Goal: Information Seeking & Learning: Learn about a topic

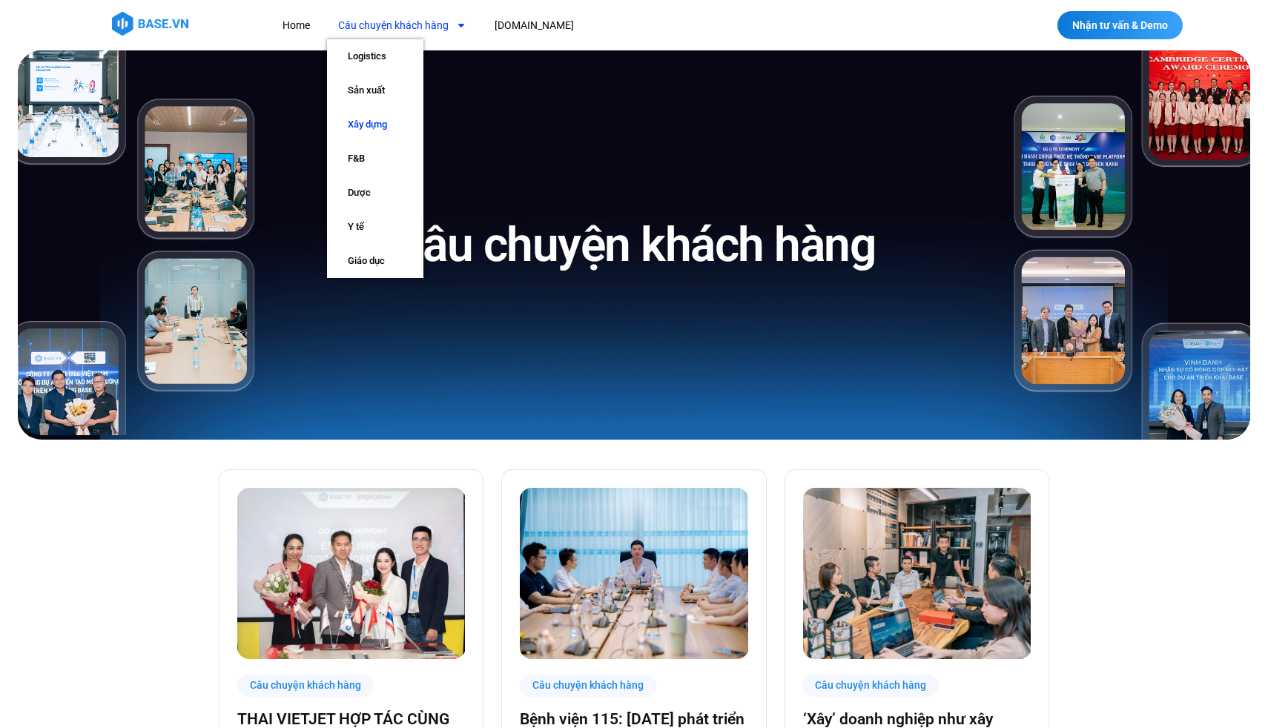
click at [375, 120] on link "Xây dựng" at bounding box center [375, 125] width 96 height 34
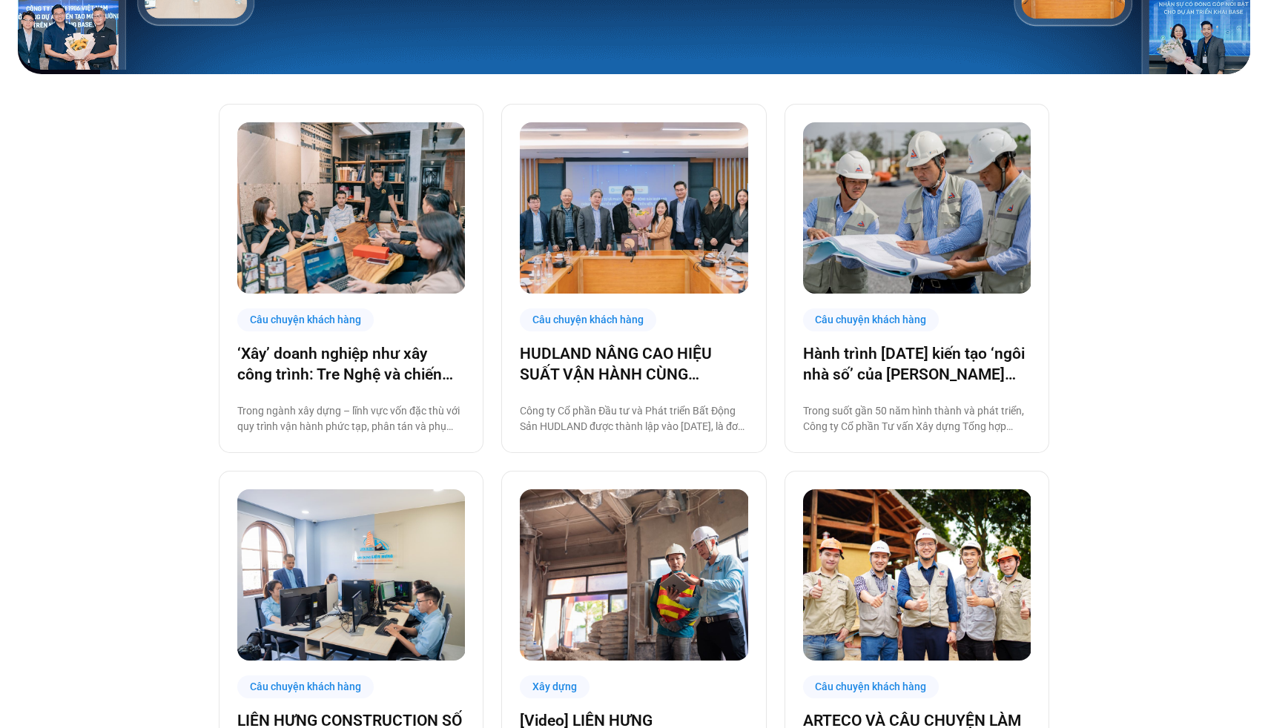
scroll to position [364, 0]
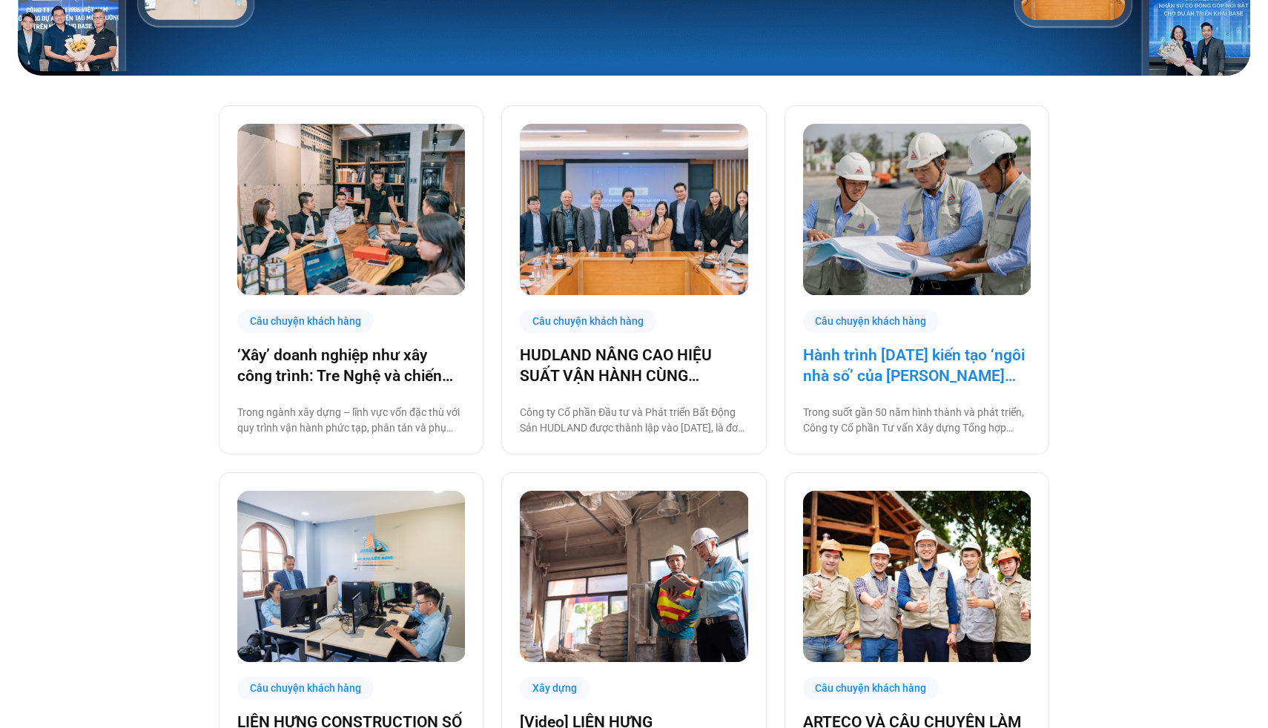
click at [898, 375] on link "Hành trình [DATE] kiến tạo ‘ngôi nhà số’ của [PERSON_NAME] cùng [DOMAIN_NAME]: …" at bounding box center [917, 366] width 228 height 42
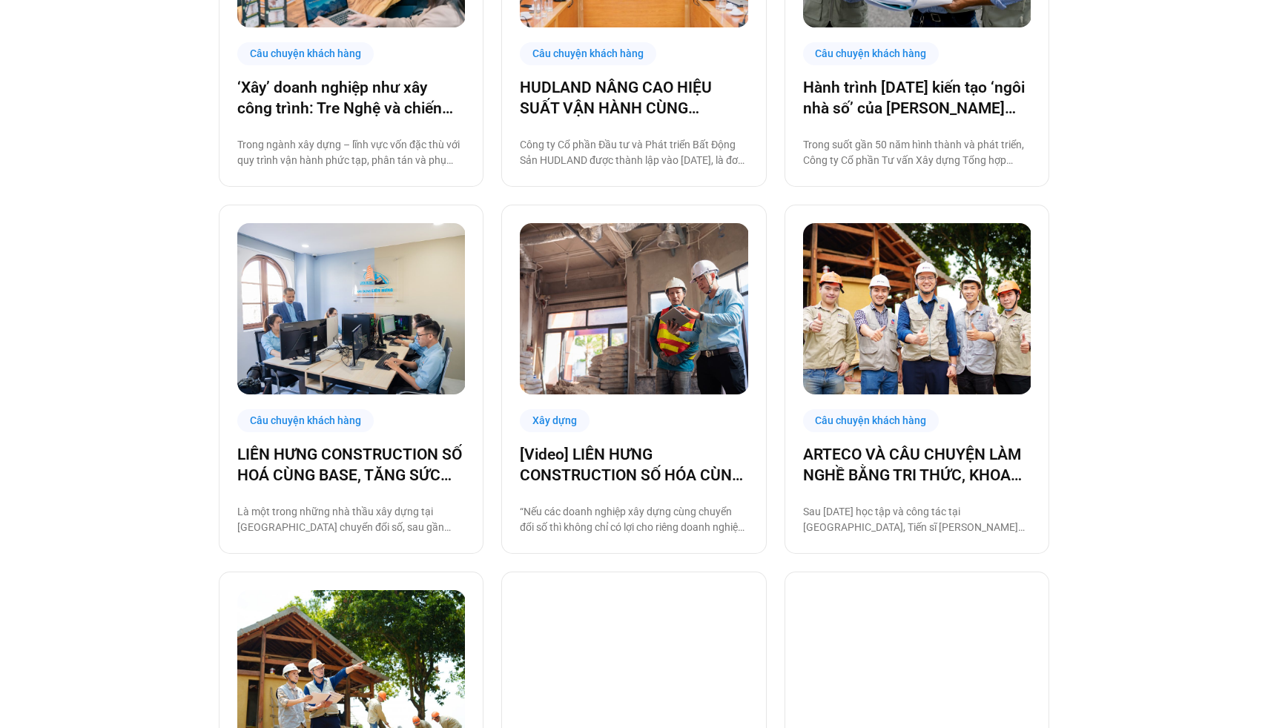
scroll to position [636, 0]
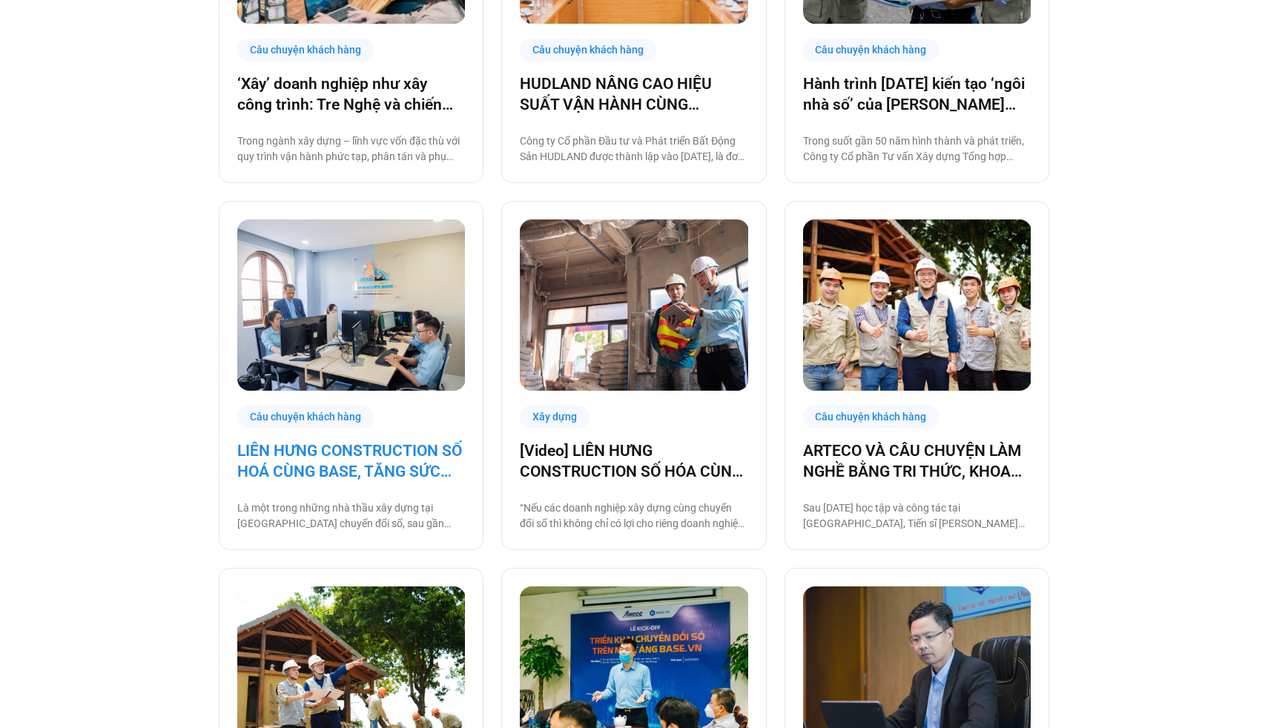
click at [384, 458] on link "LIÊN HƯNG CONSTRUCTION SỐ HOÁ CÙNG BASE, TĂNG SỨC MẠNH NỘI TẠI KHAI PHÁ THỊ TRƯ…" at bounding box center [351, 462] width 228 height 42
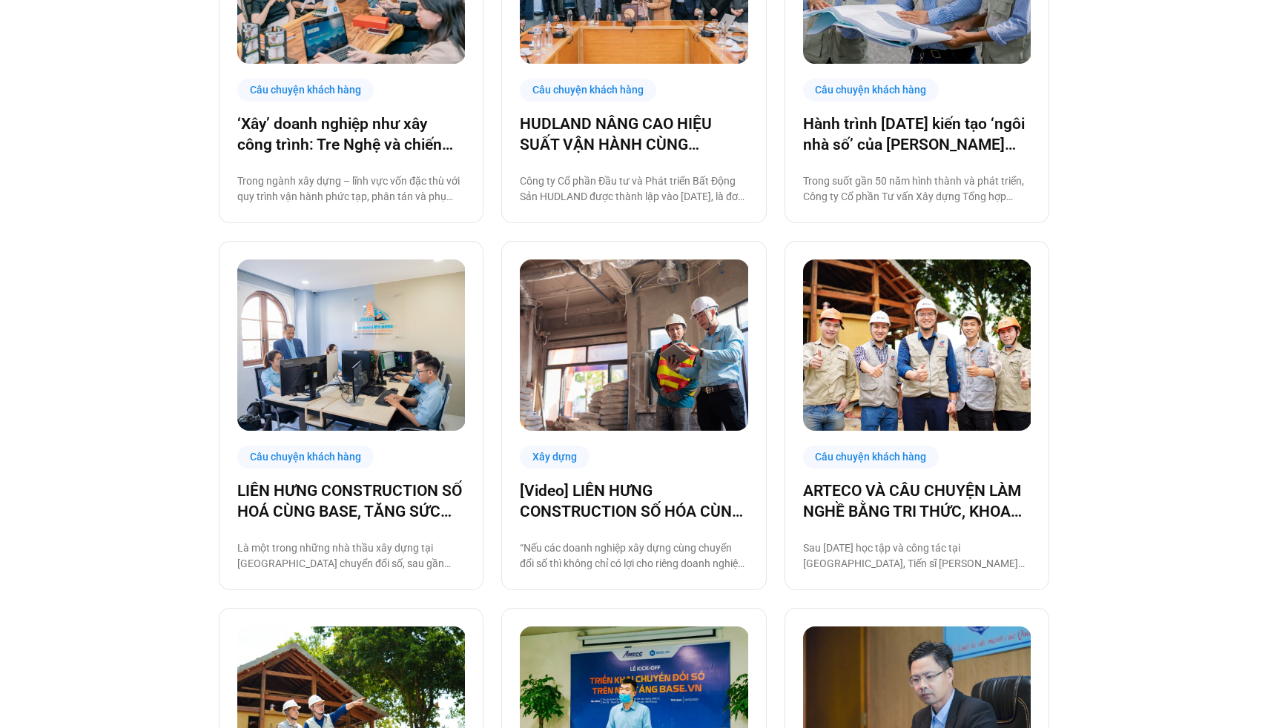
scroll to position [599, 0]
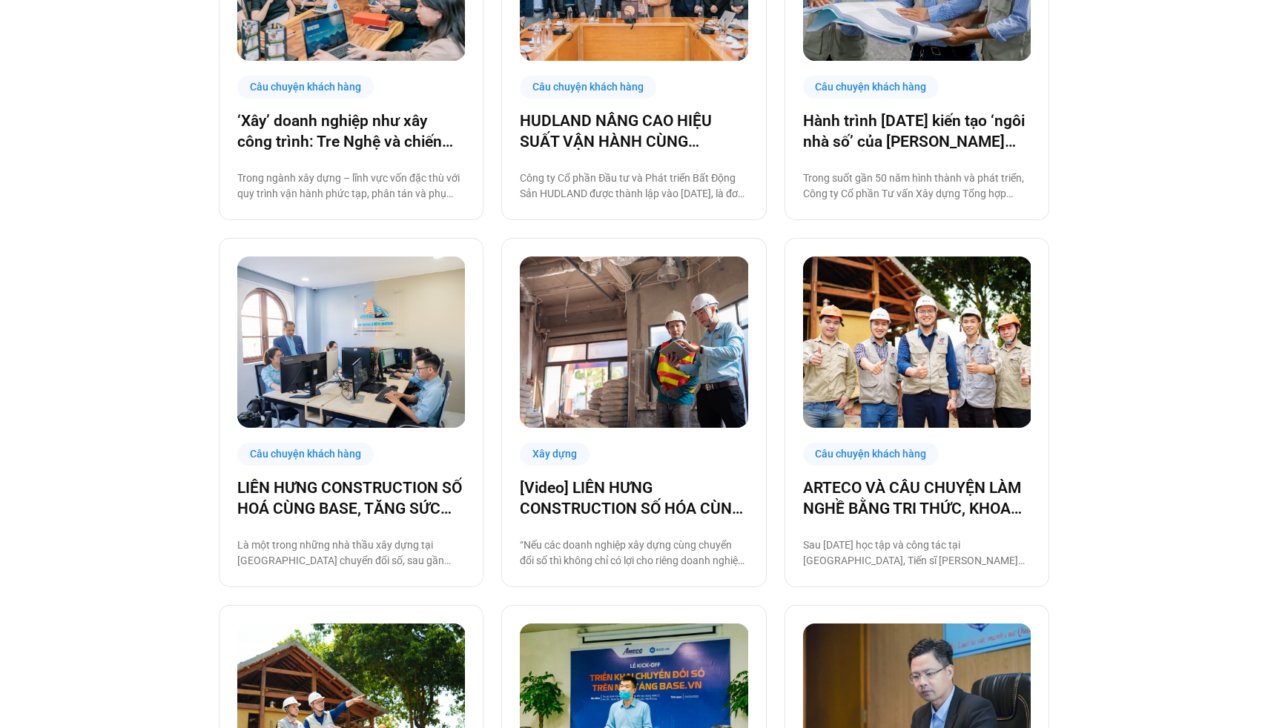
click at [1192, 415] on div "Câu chuyện khách hàng ‘Xây’ doanh nghiệp như xây công trình: Tre Nghệ và chiến …" at bounding box center [634, 650] width 1268 height 1619
click at [943, 513] on link "ARTECO VÀ CÂU CHUYỆN LÀM NGHỀ BẰNG TRI THỨC, KHOA HỌC VÀ CÔNG NGHỆ" at bounding box center [917, 499] width 228 height 42
click at [939, 503] on link "ARTECO VÀ CÂU CHUYỆN LÀM NGHỀ BẰNG TRI THỨC, KHOA HỌC VÀ CÔNG NGHỆ" at bounding box center [917, 499] width 228 height 42
click at [912, 493] on link "ARTECO VÀ CÂU CHUYỆN LÀM NGHỀ BẰNG TRI THỨC, KHOA HỌC VÀ CÔNG NGHỆ" at bounding box center [917, 499] width 228 height 42
click at [897, 422] on img at bounding box center [917, 342] width 228 height 171
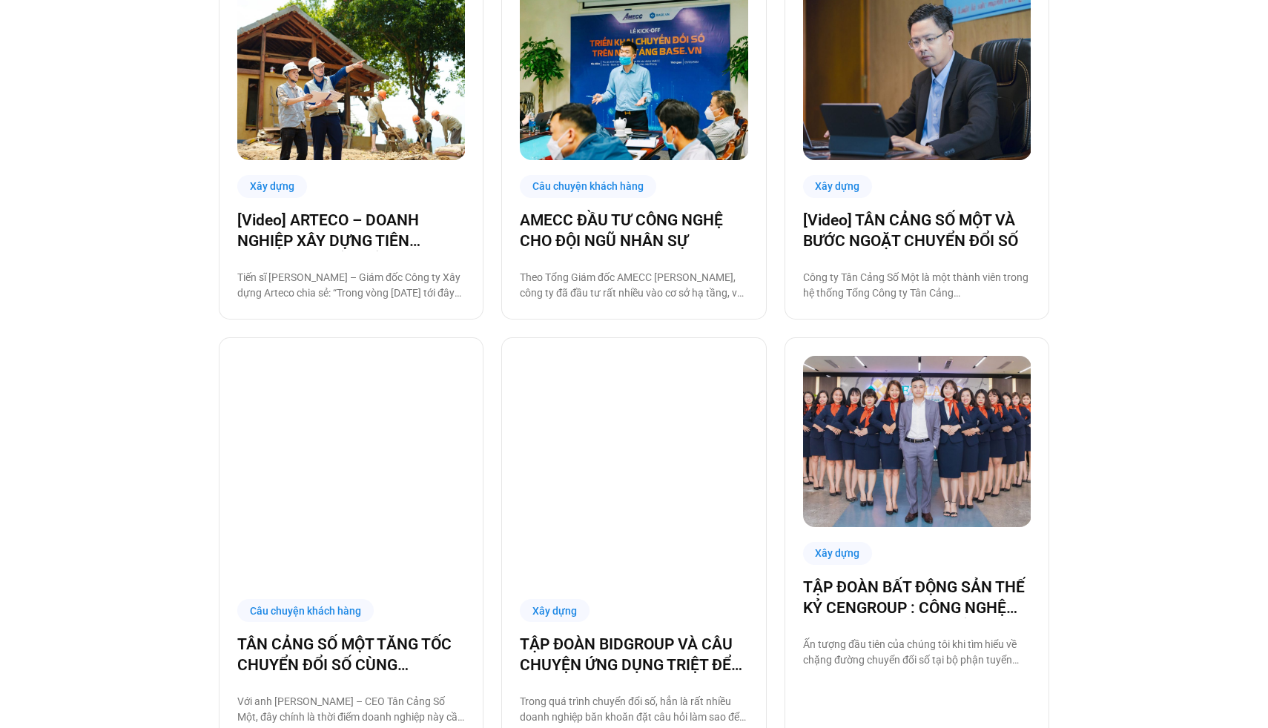
scroll to position [1315, 0]
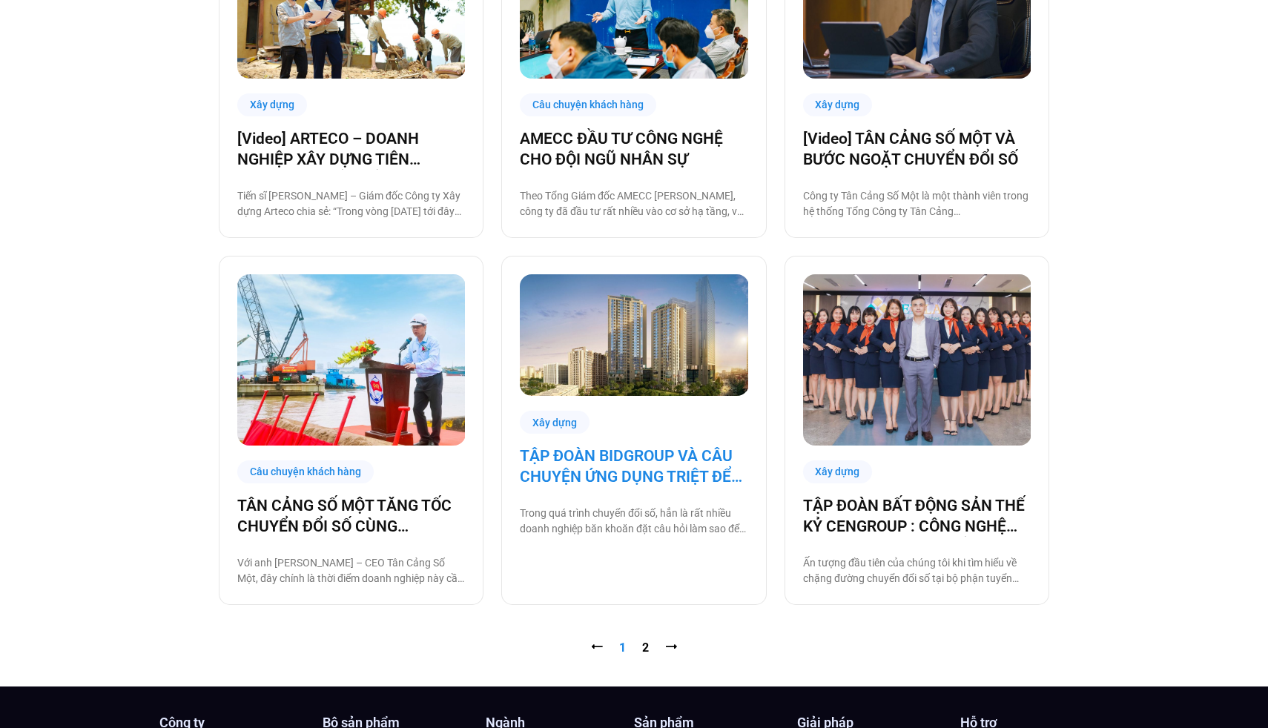
click at [666, 455] on link "TẬP ĐOÀN BIDGROUP VÀ CÂU CHUYỆN ỨNG DỤNG TRIỆT ĐỂ CÔNG NGHỆ BASE TRONG VẬN HÀNH…" at bounding box center [634, 467] width 228 height 42
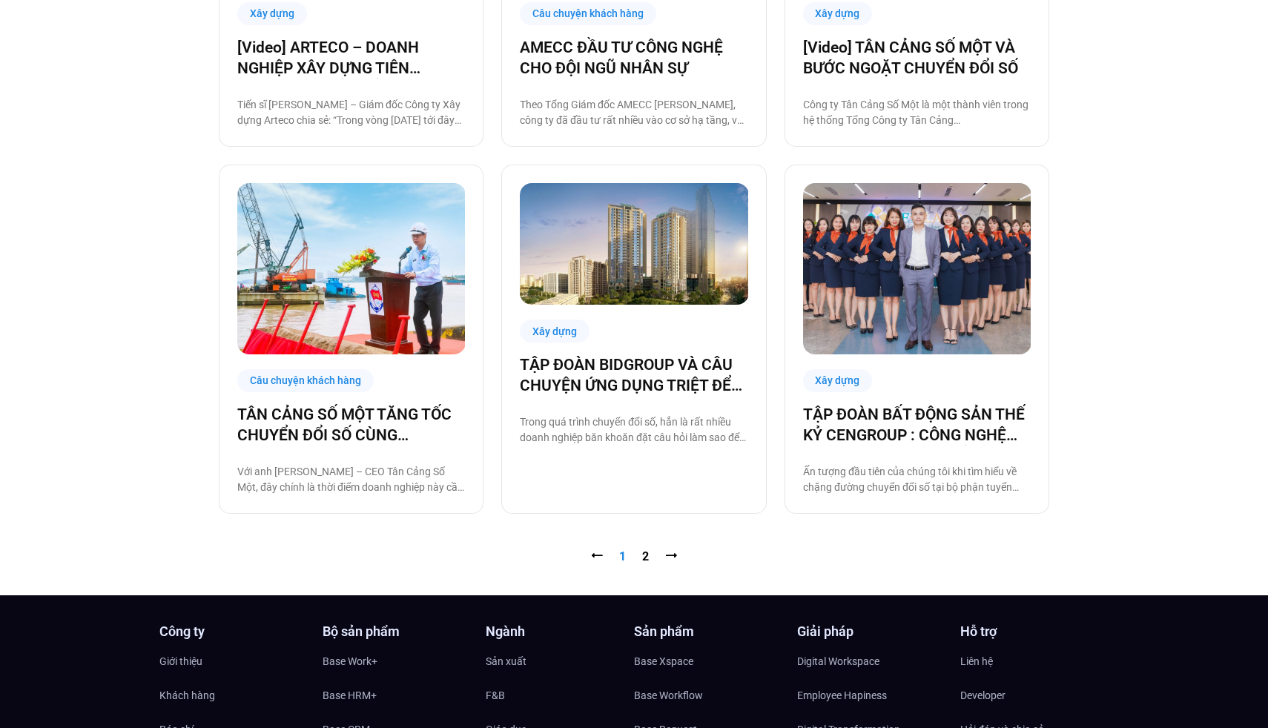
scroll to position [1604, 0]
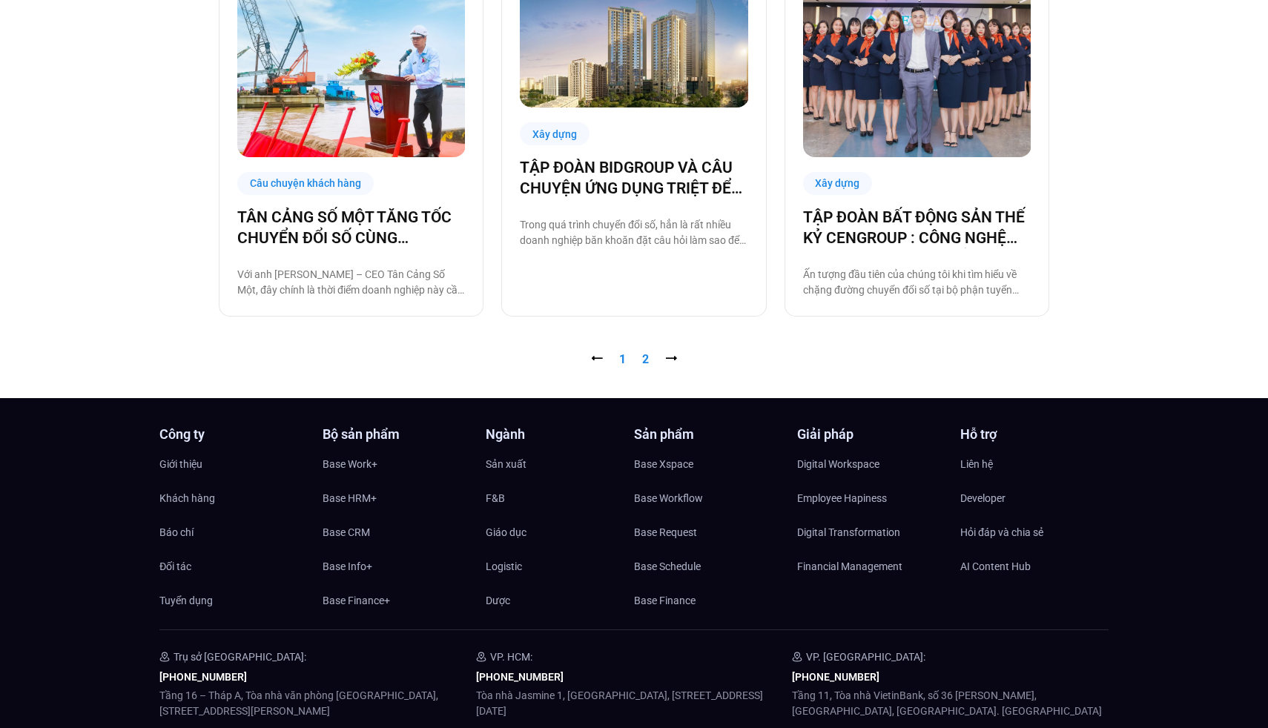
click at [642, 363] on link "Trang 2" at bounding box center [645, 359] width 7 height 14
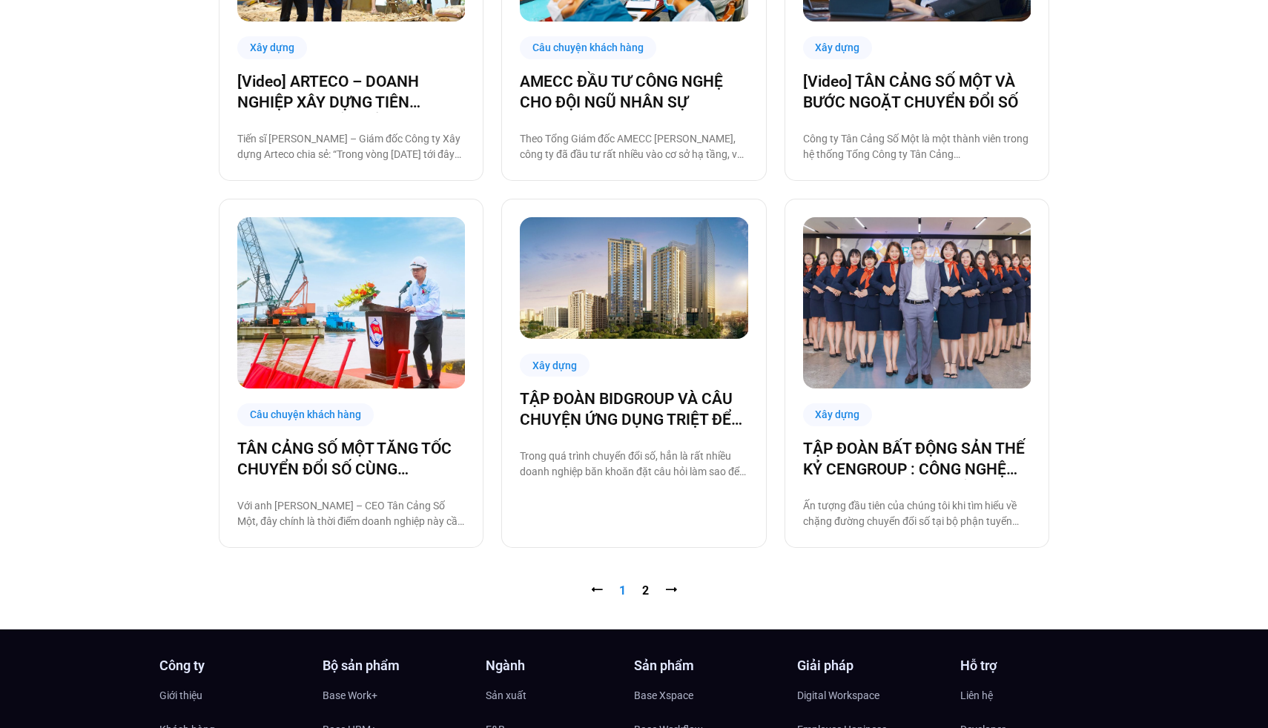
scroll to position [1448, 0]
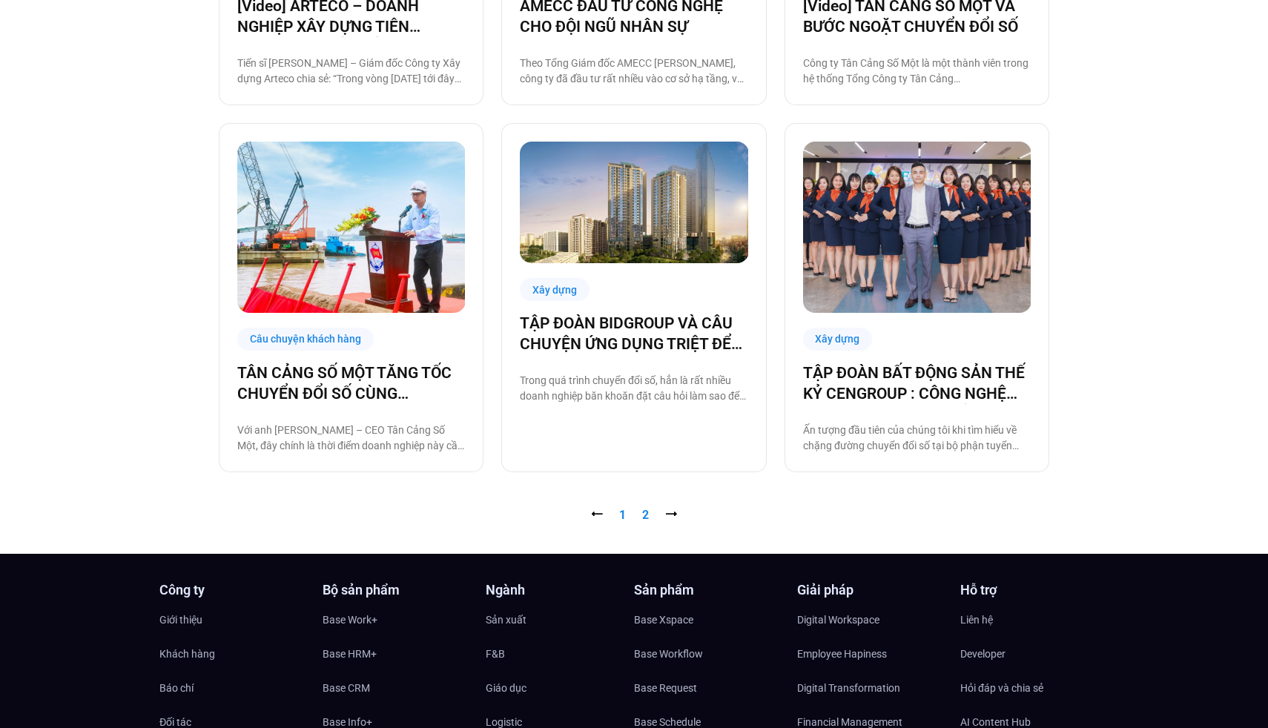
click at [647, 519] on link "Trang 2" at bounding box center [645, 515] width 7 height 14
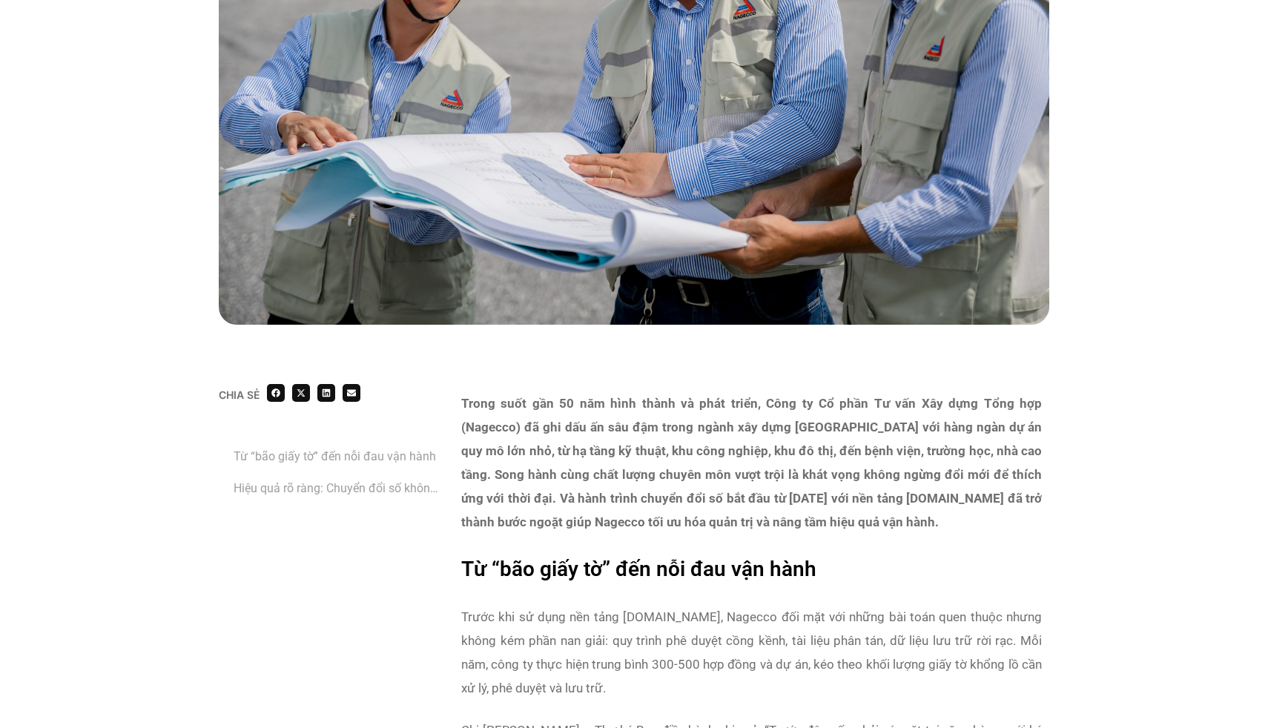
scroll to position [665, 0]
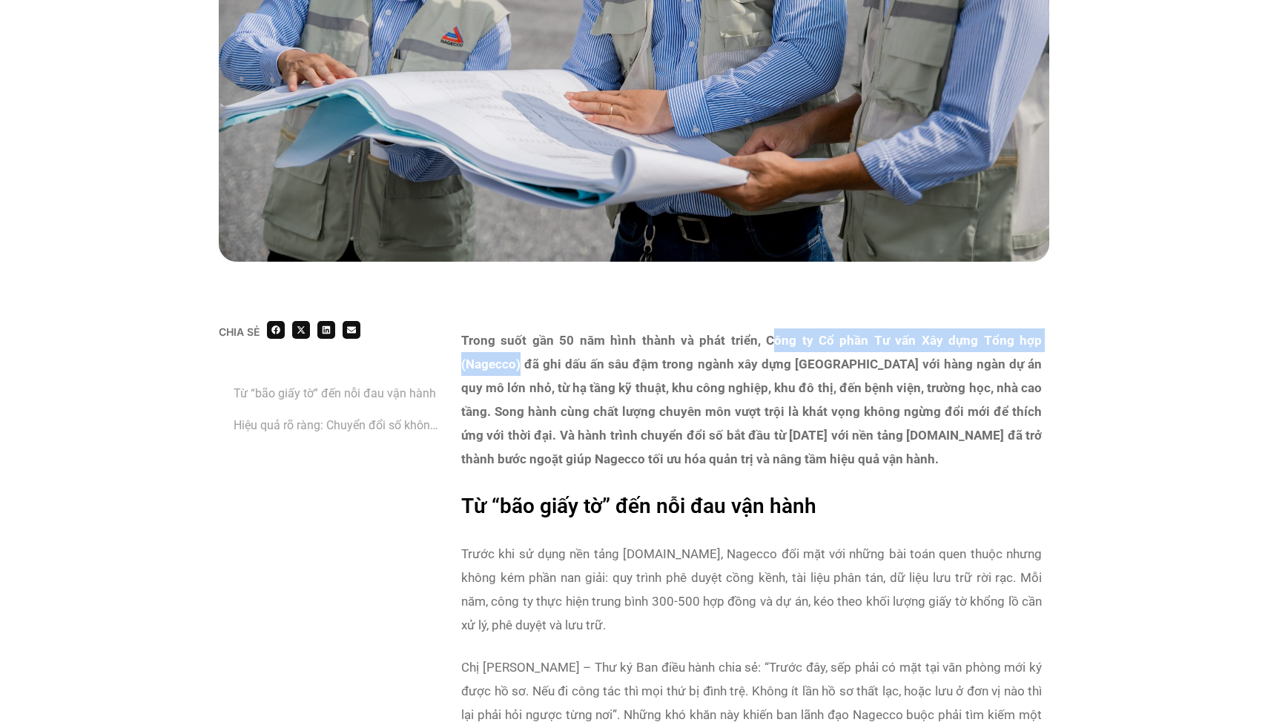
drag, startPoint x: 771, startPoint y: 336, endPoint x: 520, endPoint y: 366, distance: 252.5
click at [520, 366] on strong "Trong suốt gần 50 năm hình thành và phát triển, Công ty Cổ phần Tư vấn Xây dựng…" at bounding box center [751, 400] width 581 height 134
copy strong "ông ty Cổ phần Tư vấn Xây dựng Tổng hợp (Nagecco)"
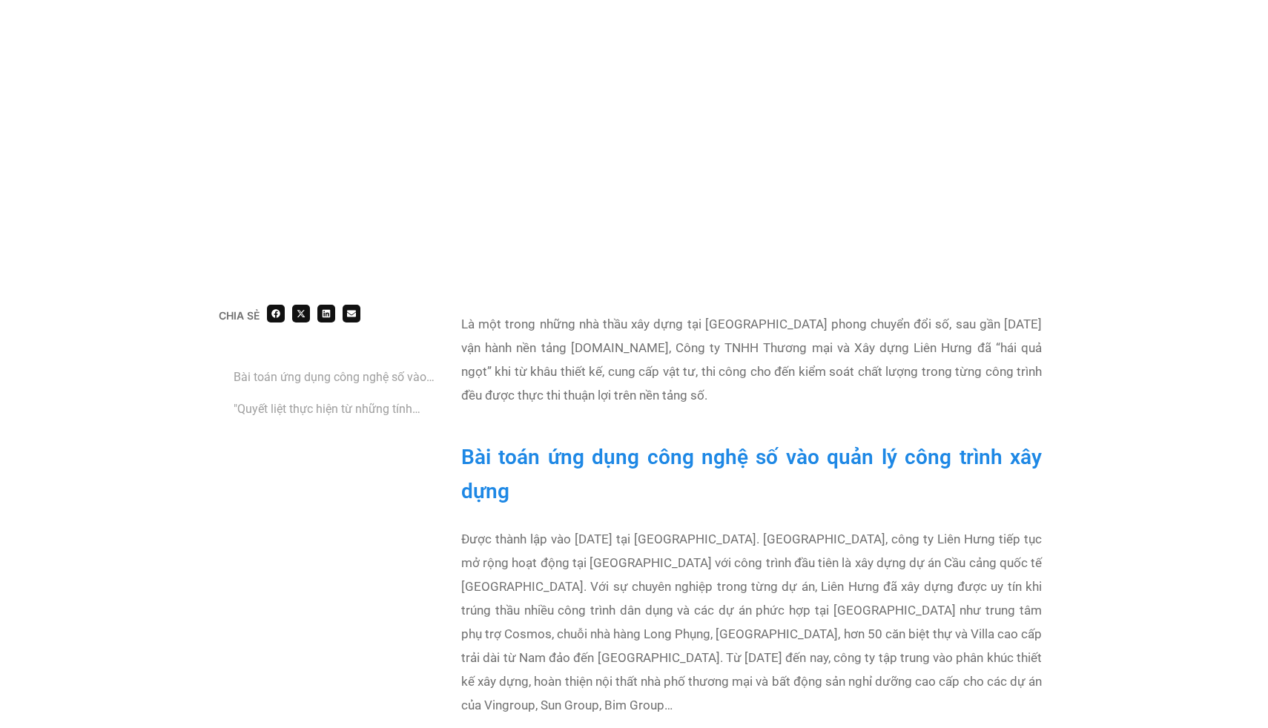
scroll to position [737, 0]
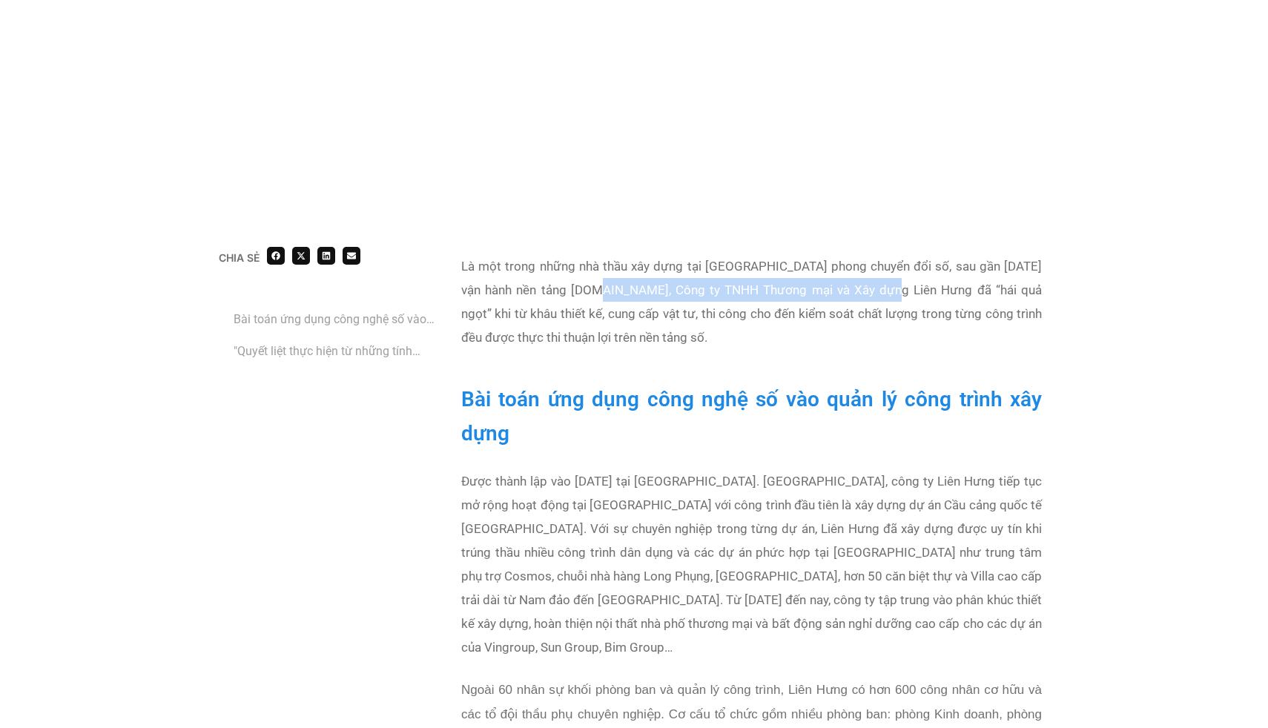
drag, startPoint x: 565, startPoint y: 290, endPoint x: 846, endPoint y: 290, distance: 281.1
click at [846, 290] on b "Là một trong những nhà thầu xây dựng tại [GEOGRAPHIC_DATA] phong chuyển đổi số,…" at bounding box center [751, 302] width 581 height 86
copy b "Công ty TNHH Thương mại và Xây dựng Liên Hưng"
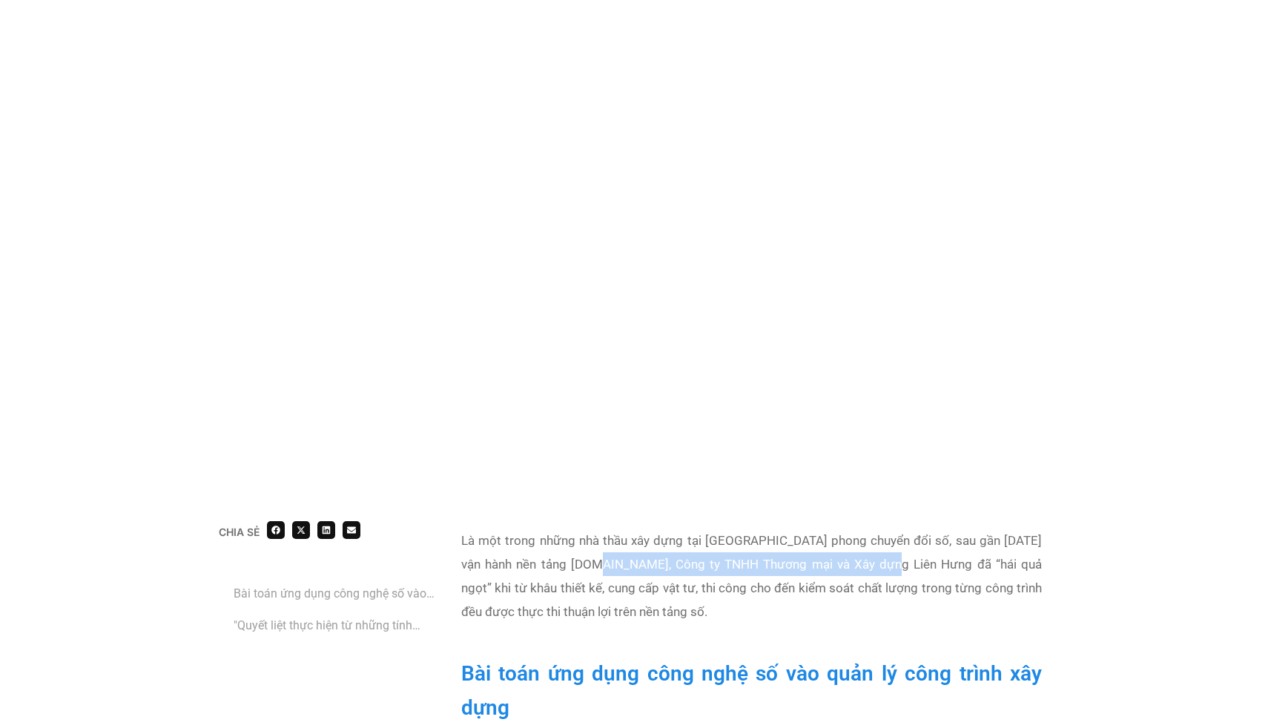
scroll to position [0, 0]
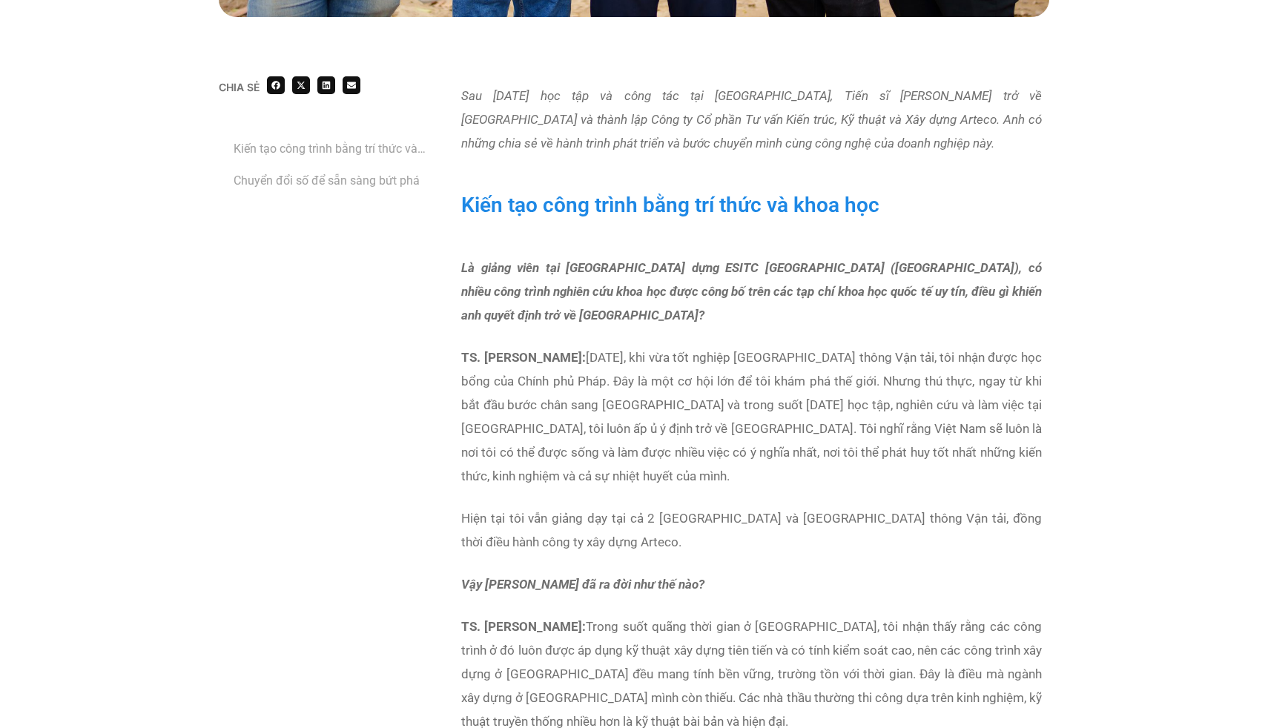
scroll to position [846, 0]
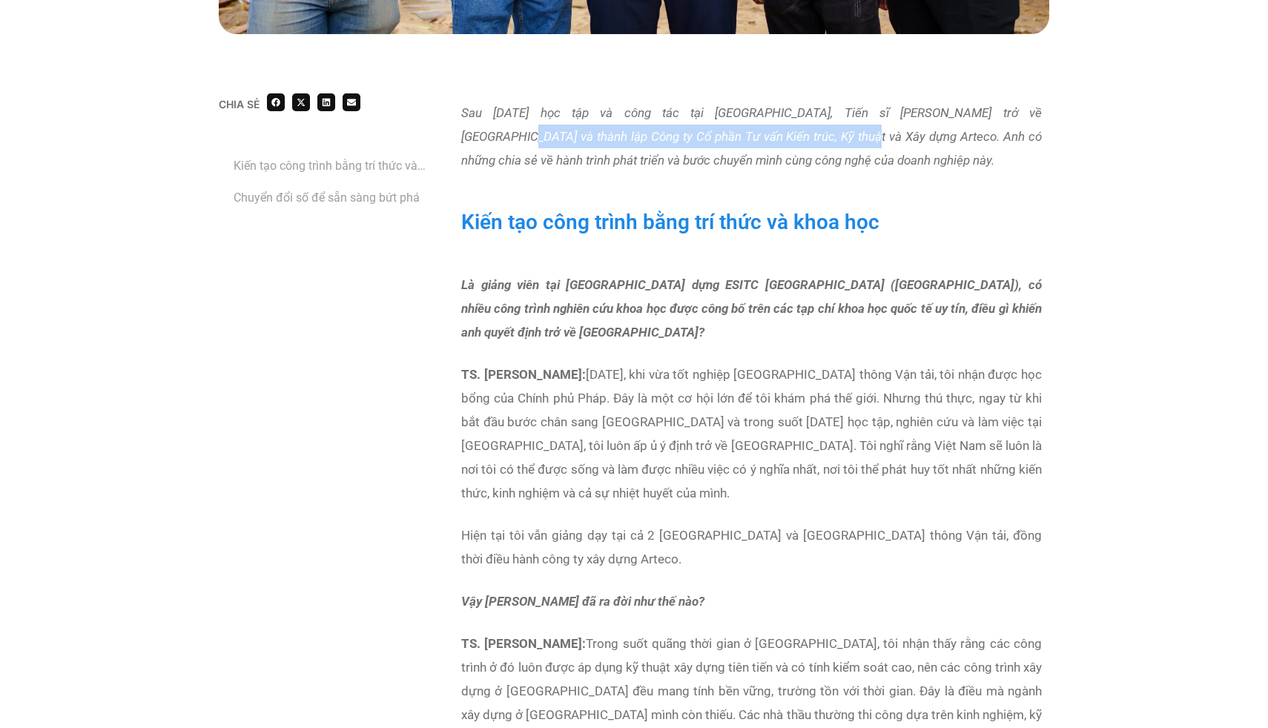
drag, startPoint x: 1001, startPoint y: 111, endPoint x: 766, endPoint y: 139, distance: 236.8
click at [766, 139] on em "Sau [DATE] học tập và công tác tại [GEOGRAPHIC_DATA], Tiến sĩ [PERSON_NAME] trở…" at bounding box center [751, 136] width 581 height 62
copy em "Công ty Cổ phần Tư vấn Kiến trúc, Kỹ thuật và Xây dựng Arteco"
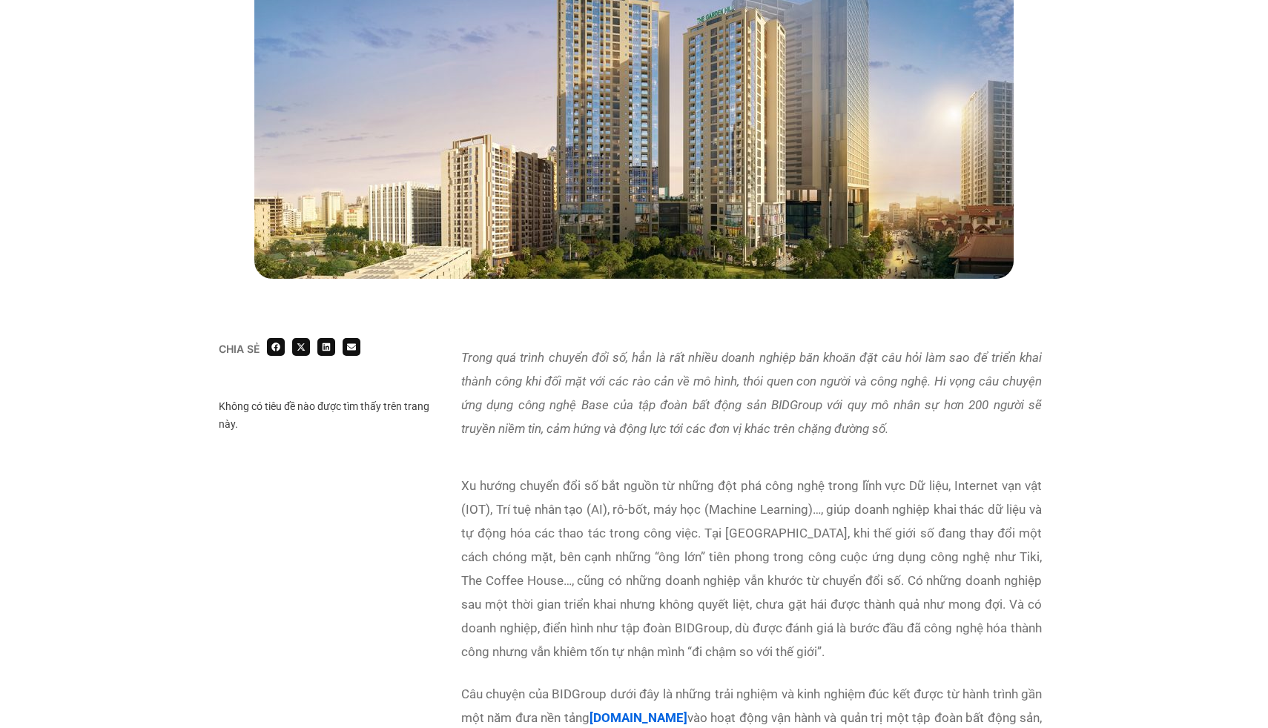
scroll to position [562, 0]
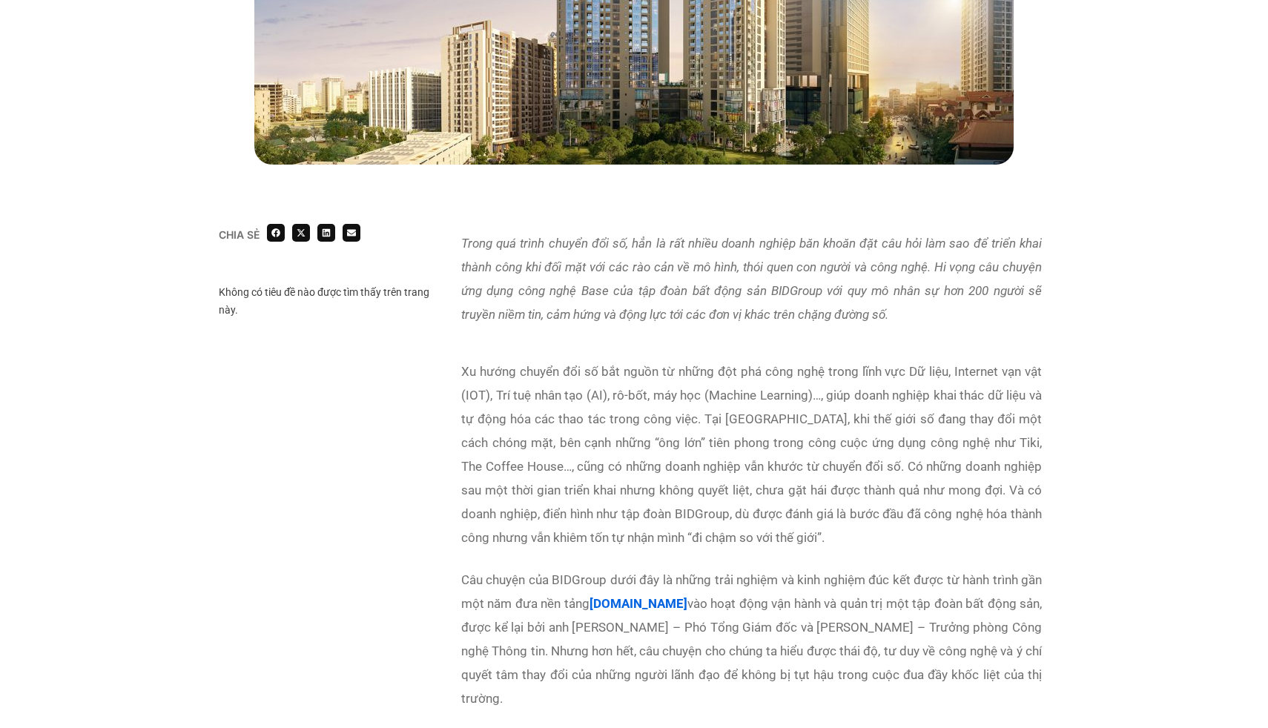
click at [743, 472] on p "Xu hướng chuyển đổi số bắt nguồn từ những đột phá công nghệ trong lĩnh vực Dữ l…" at bounding box center [751, 455] width 581 height 190
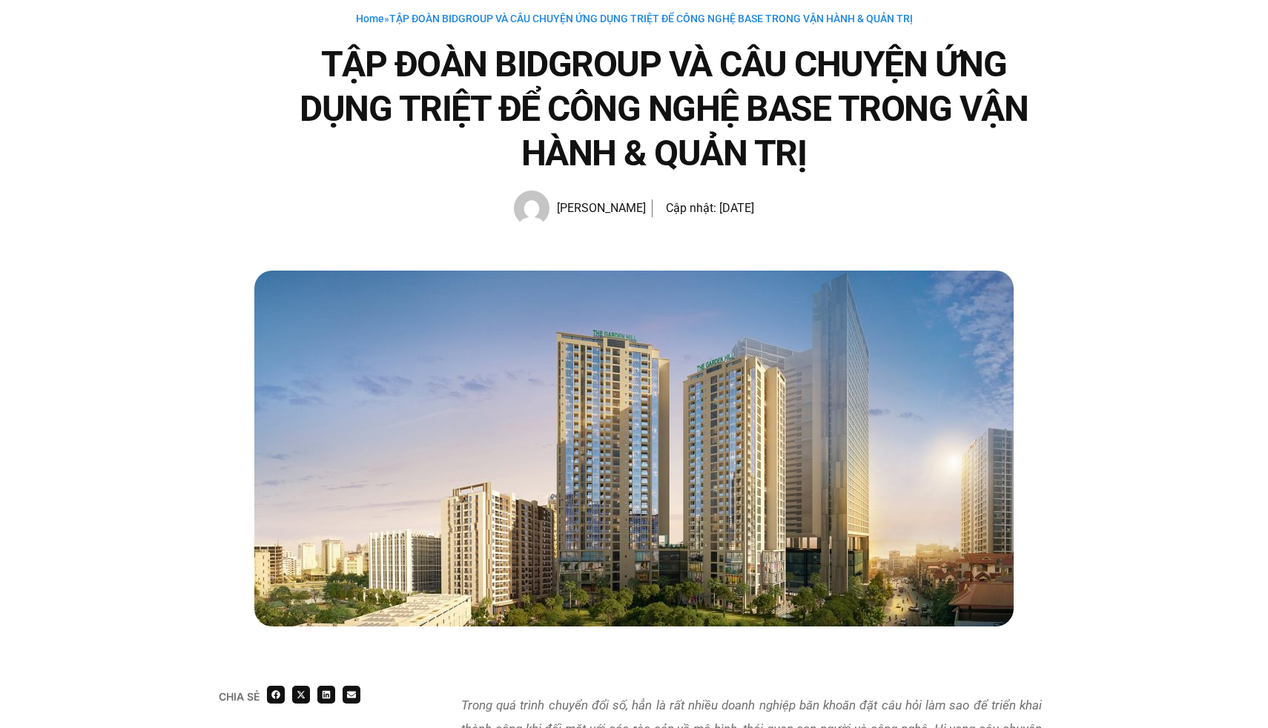
scroll to position [0, 0]
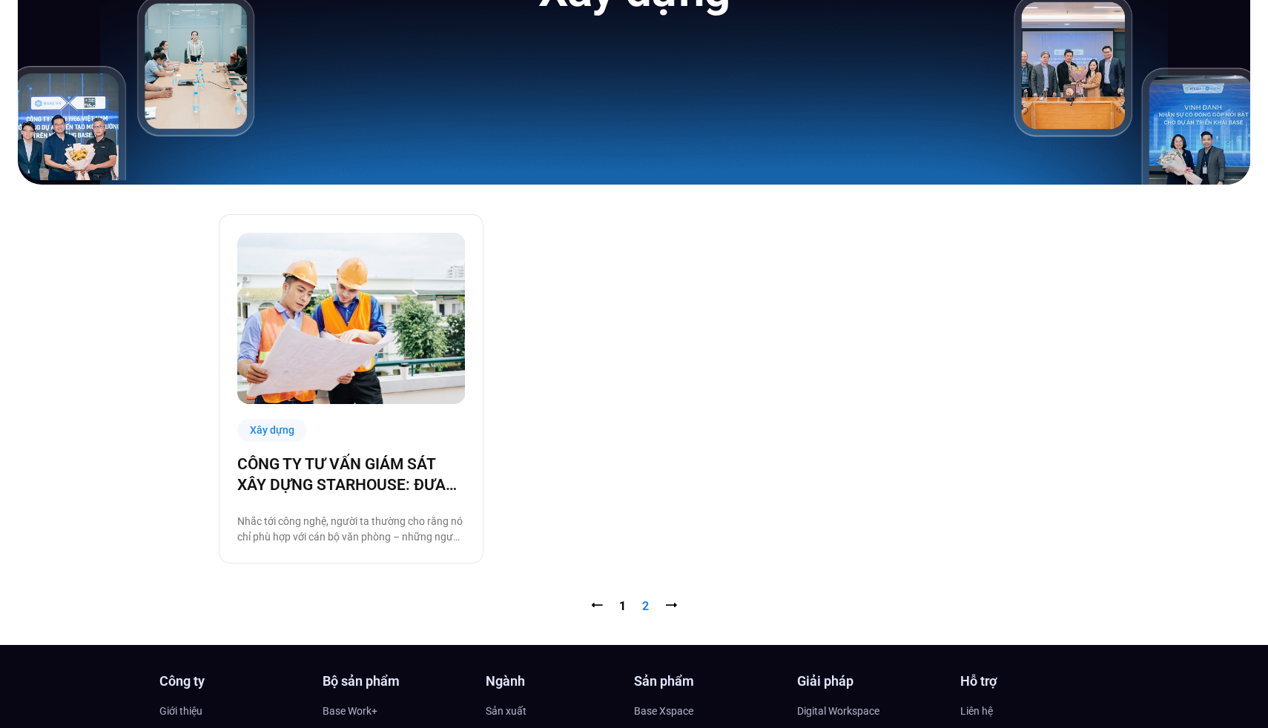
scroll to position [315, 0]
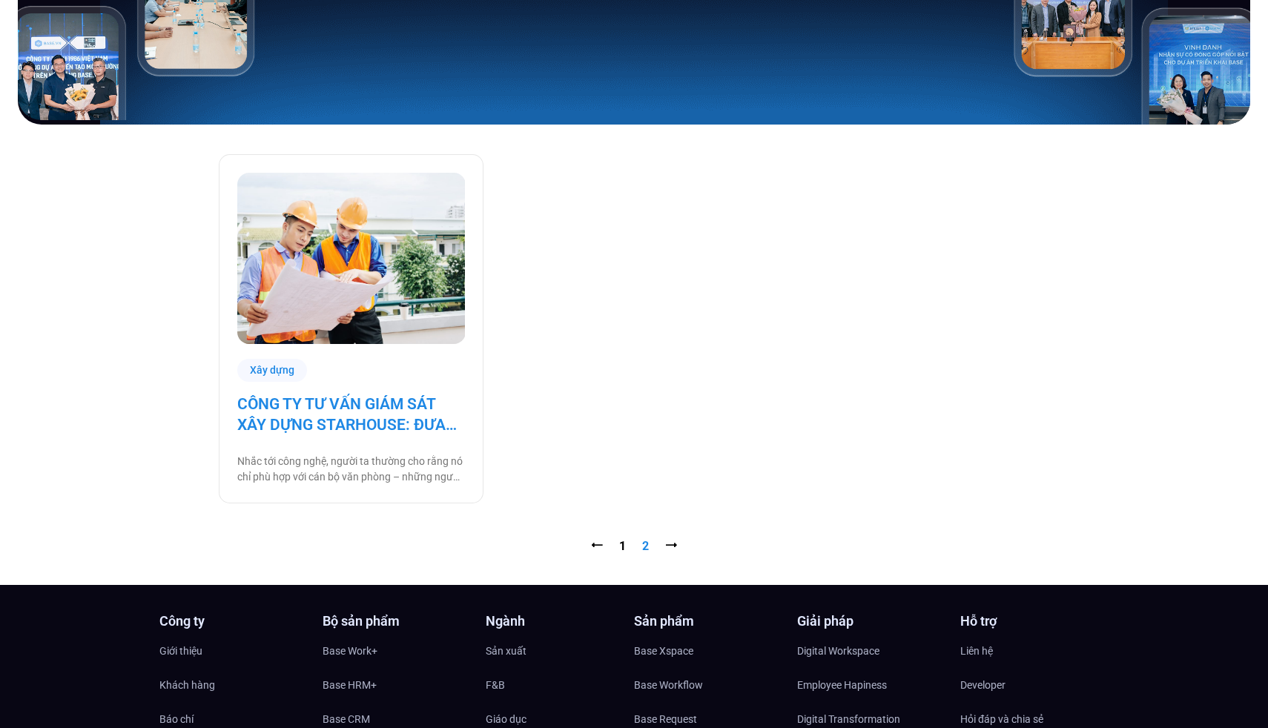
click at [386, 417] on link "CÔNG TY TƯ VẤN GIÁM SÁT XÂY DỰNG STARHOUSE: ĐƯA CÔNG NGHỆ ĐẾN VỚI NHÂN SỰ TẠI C…" at bounding box center [351, 415] width 228 height 42
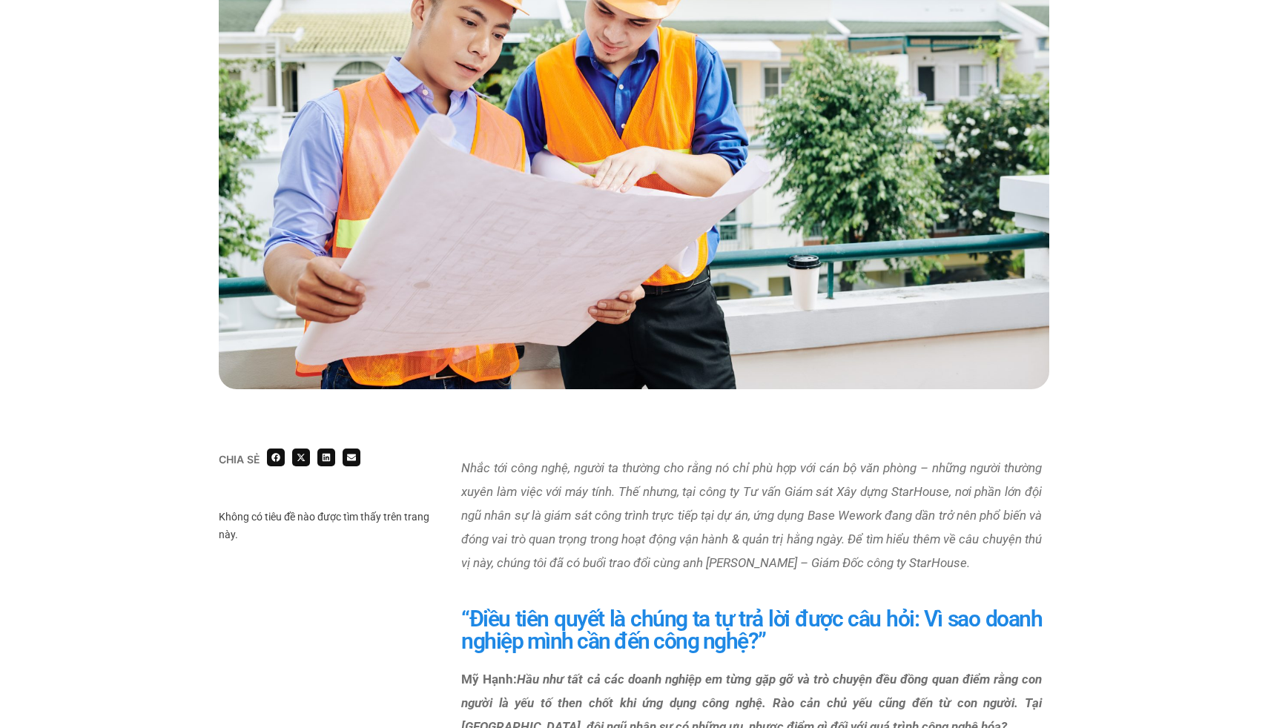
scroll to position [649, 0]
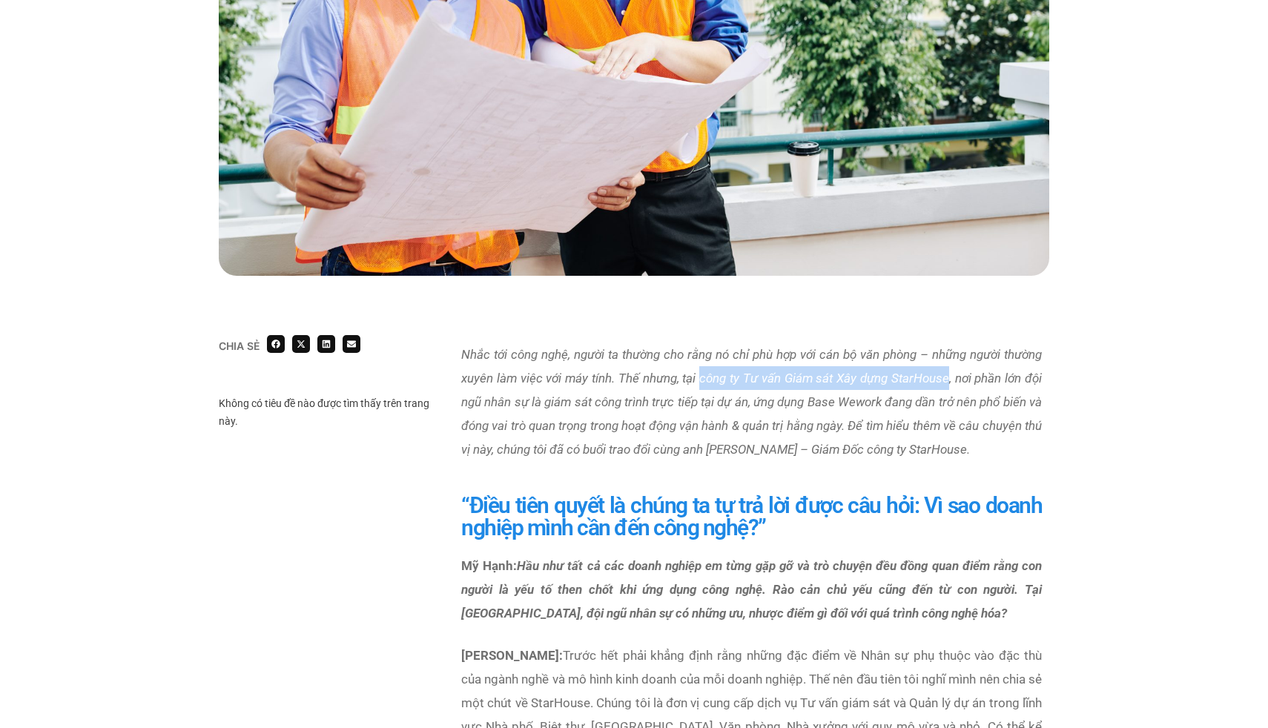
drag, startPoint x: 701, startPoint y: 378, endPoint x: 945, endPoint y: 379, distance: 244.1
click at [945, 380] on em "Nhắc tới công nghệ, người ta thường cho rằng nó chỉ phù hợp với cán bộ văn phòn…" at bounding box center [751, 402] width 581 height 110
copy em "công ty Tư vấn Giám sát Xây dựng StarHouse"
